Goal: Participate in discussion: Engage in conversation with other users on a specific topic

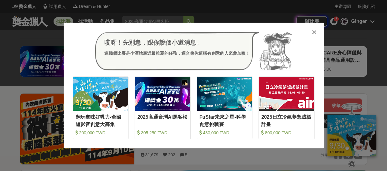
click at [314, 31] on icon at bounding box center [314, 32] width 5 height 6
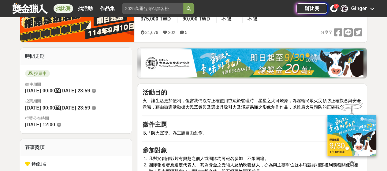
scroll to position [31, 0]
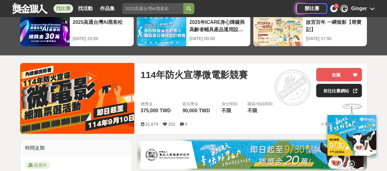
click at [344, 91] on link "前往比賽網站" at bounding box center [339, 90] width 46 height 13
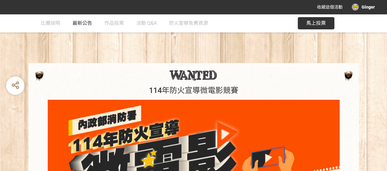
click at [77, 20] on span "最新公告" at bounding box center [82, 23] width 20 height 6
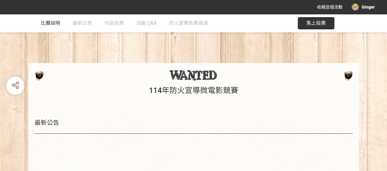
click at [47, 21] on span "比賽說明" at bounding box center [51, 23] width 20 height 6
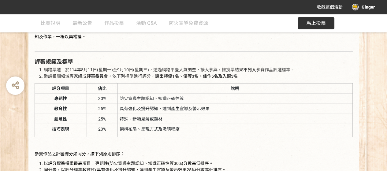
scroll to position [764, 0]
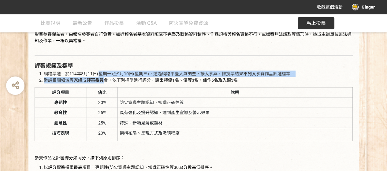
drag, startPoint x: 98, startPoint y: 72, endPoint x: 104, endPoint y: 82, distance: 11.8
click at [104, 82] on ol "網路票選：於114年8月11日(星期一)至9月10日(星期三)，透過網路平臺人氣調查，擴大參與，惟投票結果 不列入 參賽作品評選標準。 邀請相關領域專家組成 …" at bounding box center [194, 77] width 318 height 13
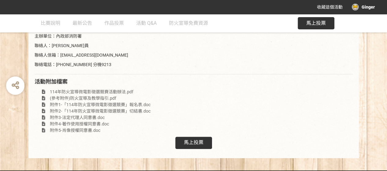
scroll to position [1216, 0]
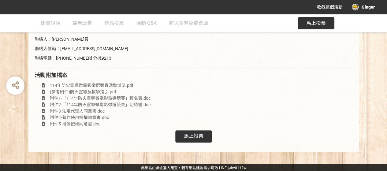
click at [194, 131] on div "馬上投票" at bounding box center [193, 136] width 37 height 12
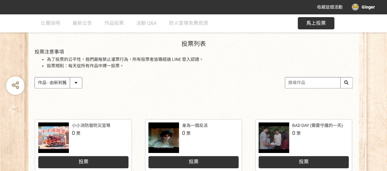
scroll to position [61, 0]
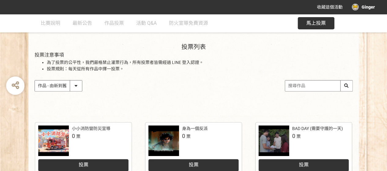
click at [78, 85] on select "作品 - 由新到舊 作品 - 由舊到新 票數 - 由多到少 票數 - 由少到多" at bounding box center [58, 85] width 47 height 11
click at [133, 91] on div "作品 - 由新到舊 作品 - 由舊到新 票數 - 由多到少 票數 - 由少到多" at bounding box center [194, 85] width 318 height 11
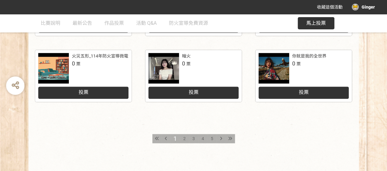
scroll to position [336, 0]
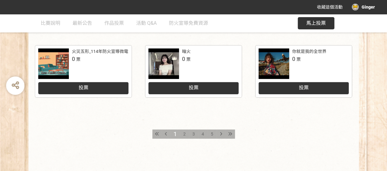
click at [181, 133] on div "2" at bounding box center [184, 133] width 9 height 9
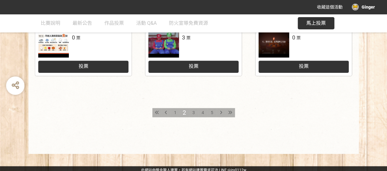
scroll to position [360, 0]
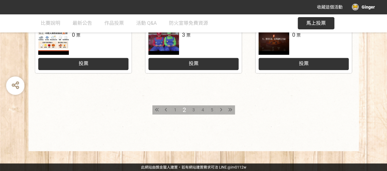
click at [193, 108] on span "3" at bounding box center [193, 109] width 2 height 5
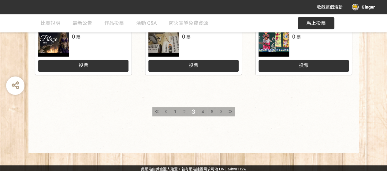
scroll to position [360, 0]
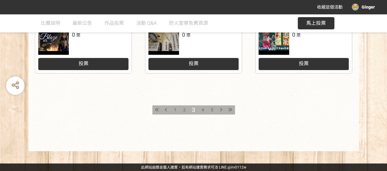
click at [200, 109] on div "4" at bounding box center [202, 109] width 9 height 9
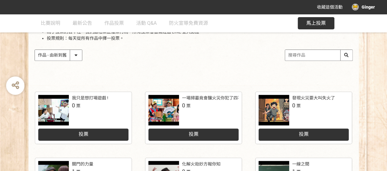
scroll to position [153, 0]
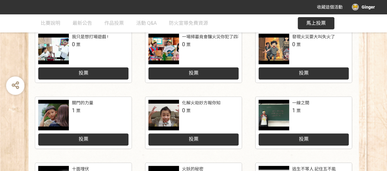
click at [214, 138] on div "投票" at bounding box center [193, 139] width 90 height 12
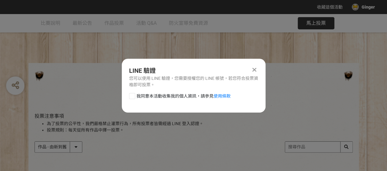
click at [131, 97] on div at bounding box center [132, 96] width 6 height 6
checkbox input "true"
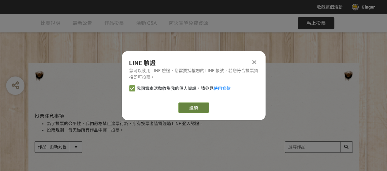
click at [194, 105] on link "繼續" at bounding box center [193, 107] width 31 height 10
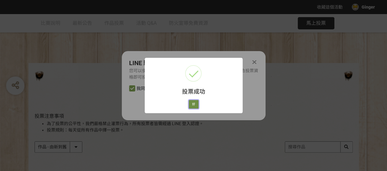
click at [193, 105] on button "好" at bounding box center [194, 104] width 10 height 9
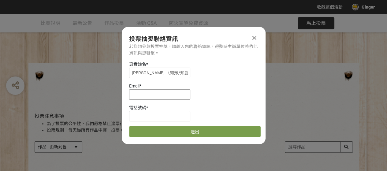
click at [165, 91] on input at bounding box center [159, 94] width 61 height 10
type input "[EMAIL_ADDRESS][DOMAIN_NAME]"
type input "0936101239"
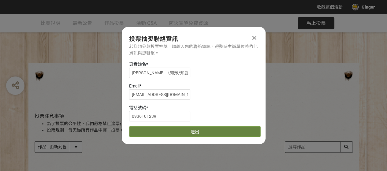
click at [208, 131] on button "送出" at bounding box center [194, 131] width 131 height 10
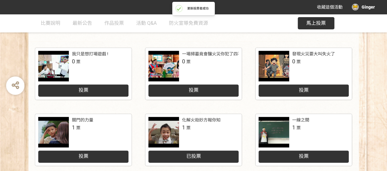
scroll to position [153, 0]
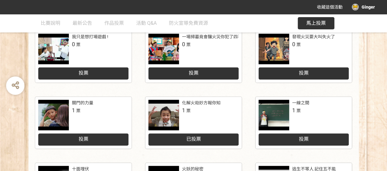
click at [205, 100] on div "化解火劫妙方報你知" at bounding box center [201, 103] width 39 height 6
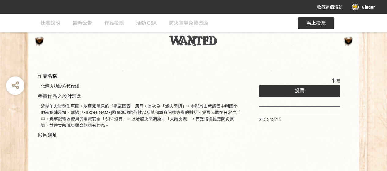
scroll to position [28, 0]
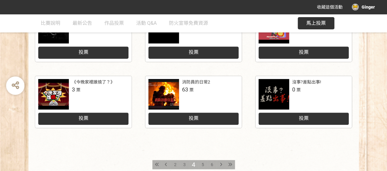
scroll to position [360, 0]
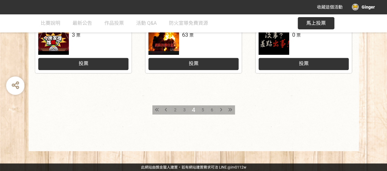
click at [204, 107] on div "5" at bounding box center [202, 109] width 9 height 9
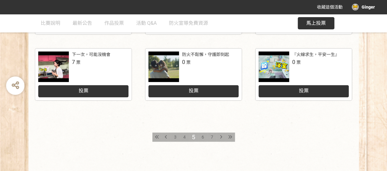
scroll to position [360, 0]
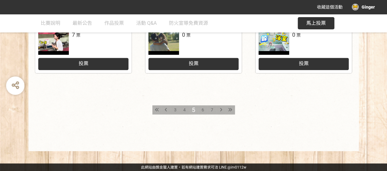
click at [202, 111] on span "6" at bounding box center [202, 109] width 2 height 5
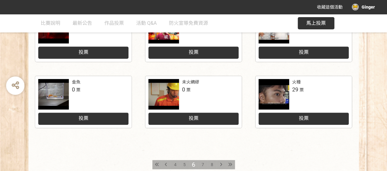
scroll to position [336, 0]
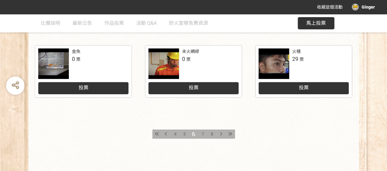
click at [202, 135] on span "7" at bounding box center [202, 133] width 2 height 5
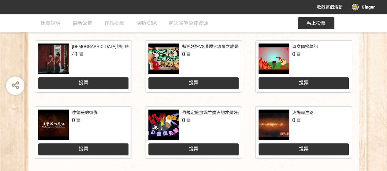
scroll to position [336, 0]
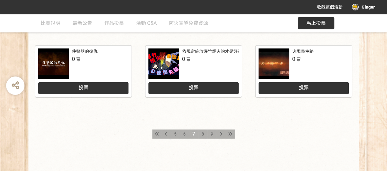
click at [203, 134] on span "8" at bounding box center [202, 133] width 2 height 5
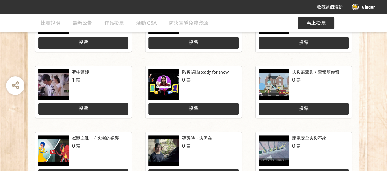
scroll to position [336, 0]
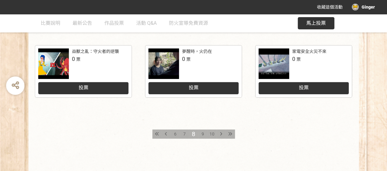
click at [203, 133] on span "9" at bounding box center [202, 133] width 2 height 5
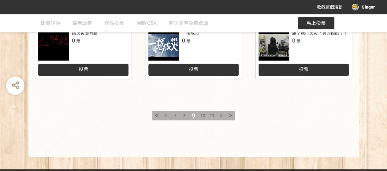
scroll to position [360, 0]
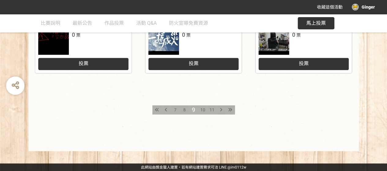
click at [205, 112] on div "10" at bounding box center [202, 109] width 9 height 9
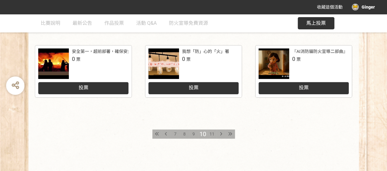
click at [210, 133] on span "11" at bounding box center [211, 133] width 5 height 5
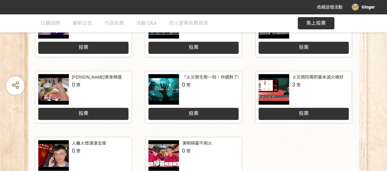
scroll to position [360, 0]
